Goal: Answer question/provide support

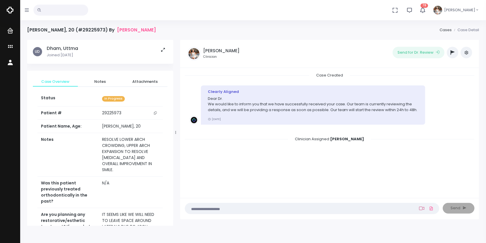
click at [420, 207] on icon at bounding box center [421, 208] width 5 height 5
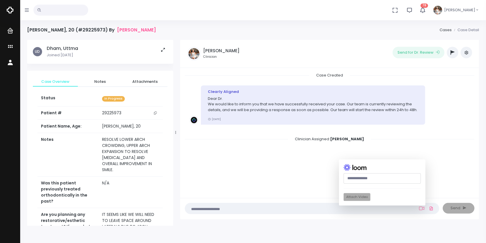
click at [371, 177] on input "text" at bounding box center [381, 178] width 77 height 11
paste input "**********"
type input "**********"
click at [360, 195] on button "Attach Video" at bounding box center [356, 197] width 27 height 8
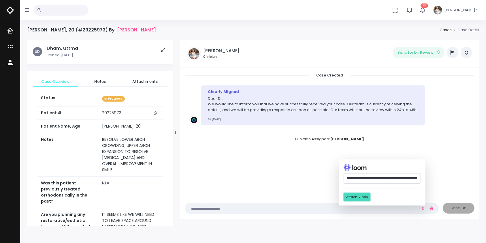
scroll to position [0, 0]
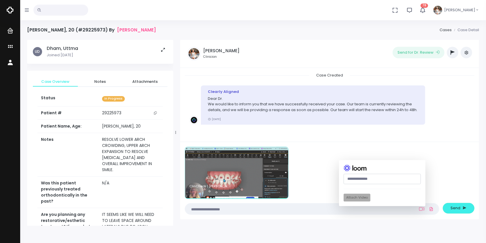
click at [272, 206] on textarea at bounding box center [300, 208] width 224 height 6
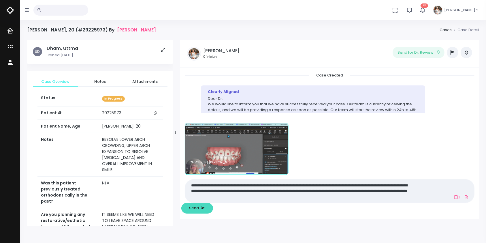
type textarea "**********"
click at [213, 210] on button "Send" at bounding box center [197, 208] width 32 height 11
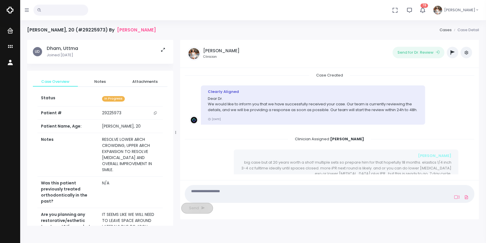
scroll to position [70, 0]
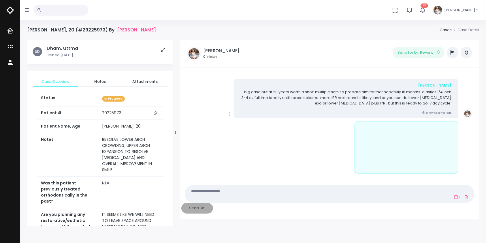
click at [230, 114] on icon "scrollable content" at bounding box center [229, 113] width 5 height 5
click at [259, 127] on link "Mark as Video Review" at bounding box center [256, 125] width 60 height 9
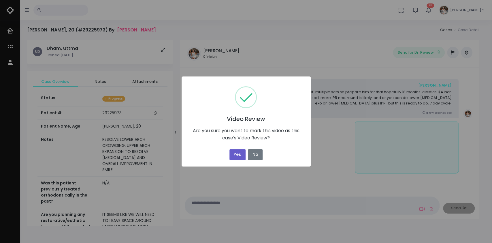
click at [230, 152] on button "Yes" at bounding box center [237, 154] width 16 height 11
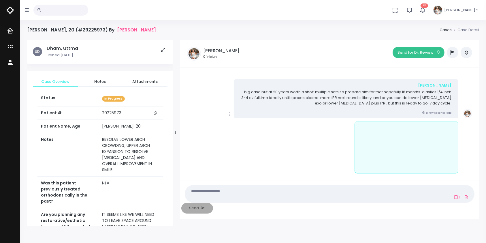
click at [422, 55] on button "Send for Dr. Review" at bounding box center [418, 53] width 52 height 12
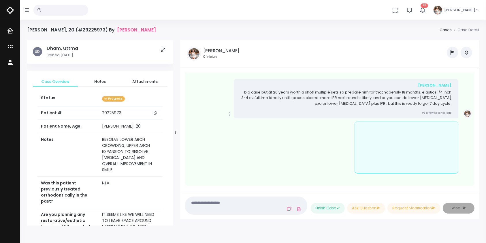
scroll to position [185, 0]
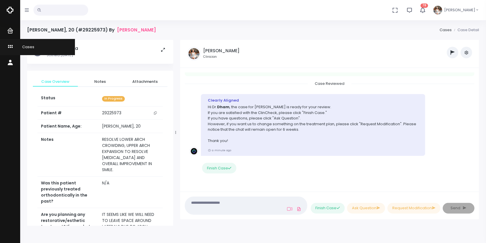
click at [11, 47] on icon "scrollable content" at bounding box center [11, 46] width 8 height 7
